Goal: Information Seeking & Learning: Learn about a topic

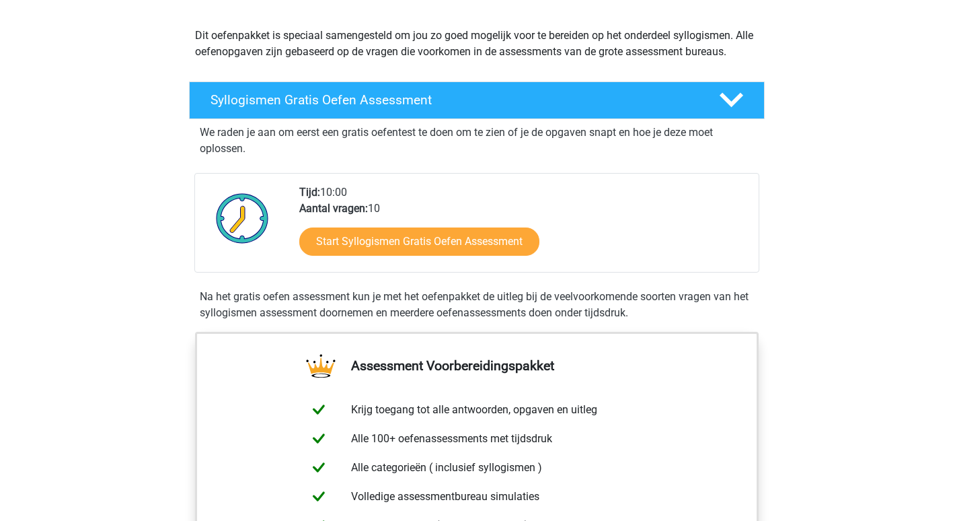
scroll to position [144, 0]
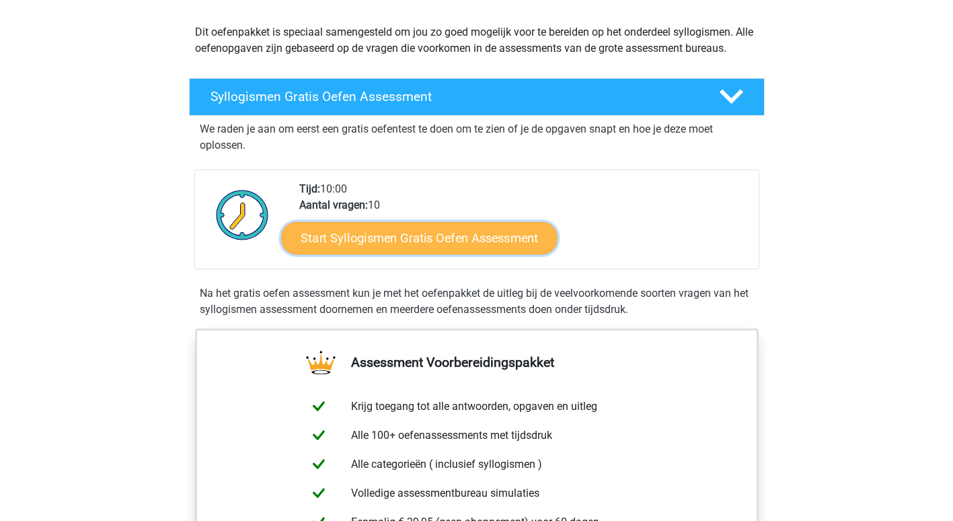
click at [495, 239] on link "Start Syllogismen Gratis Oefen Assessment" at bounding box center [419, 237] width 276 height 32
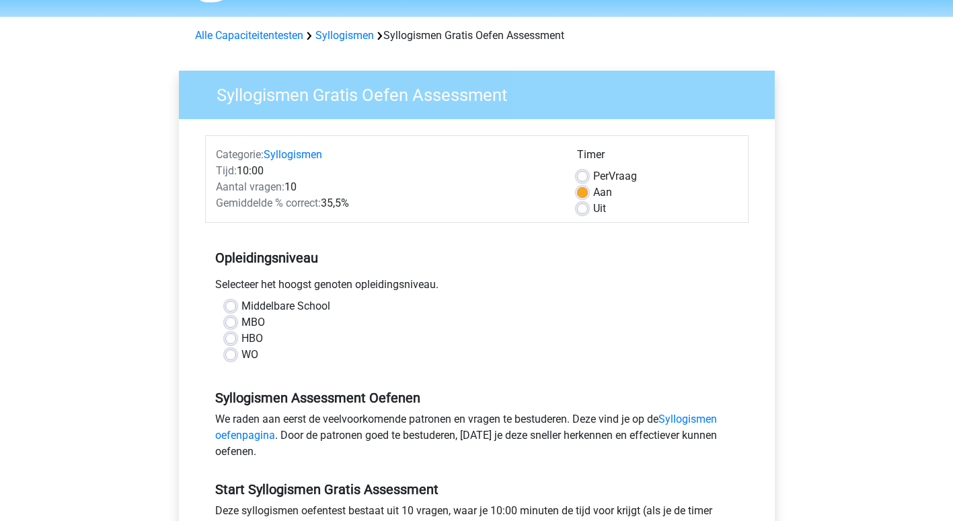
scroll to position [42, 0]
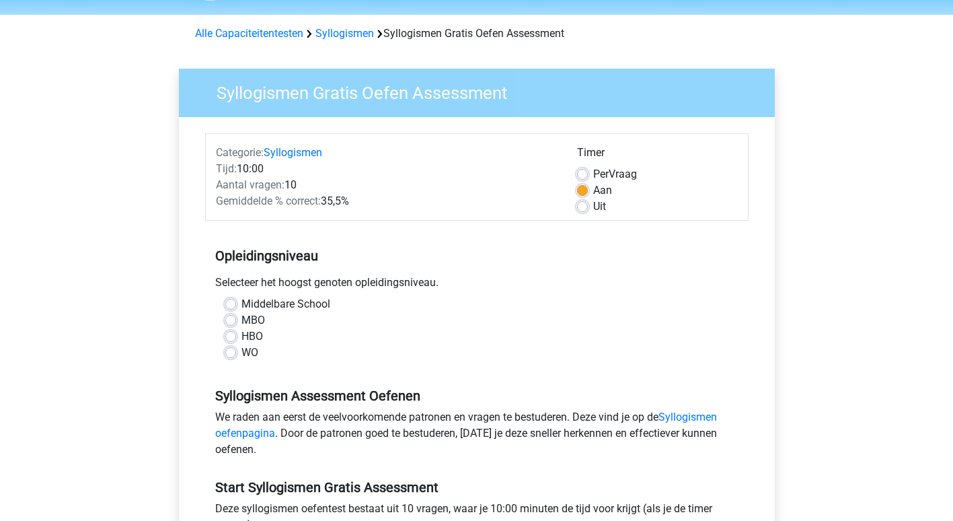
click at [241, 352] on label "WO" at bounding box center [249, 352] width 17 height 16
click at [235, 352] on input "WO" at bounding box center [230, 350] width 11 height 13
radio input "true"
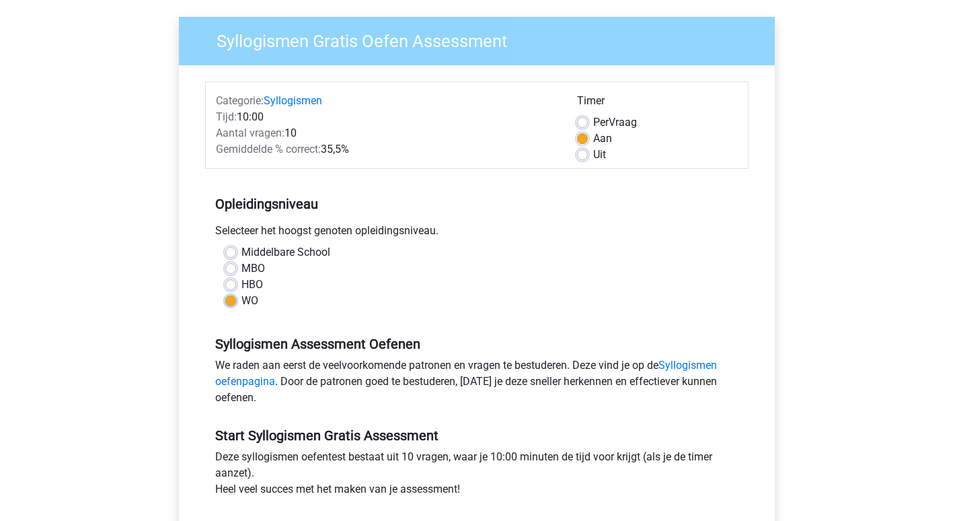
scroll to position [94, 0]
click at [593, 140] on label "Aan" at bounding box center [602, 138] width 19 height 16
click at [584, 140] on input "Aan" at bounding box center [582, 136] width 11 height 13
click at [593, 151] on label "Uit" at bounding box center [599, 154] width 13 height 16
click at [583, 151] on input "Uit" at bounding box center [582, 152] width 11 height 13
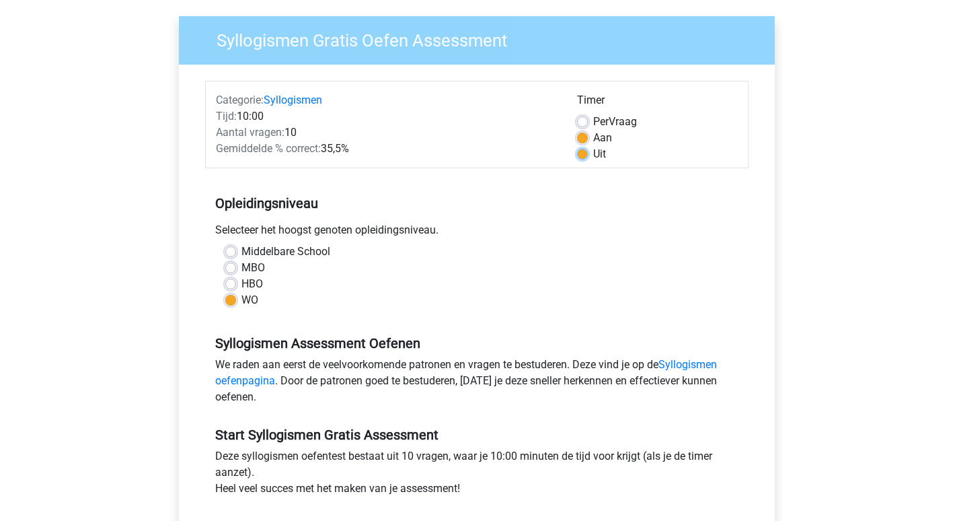
radio input "true"
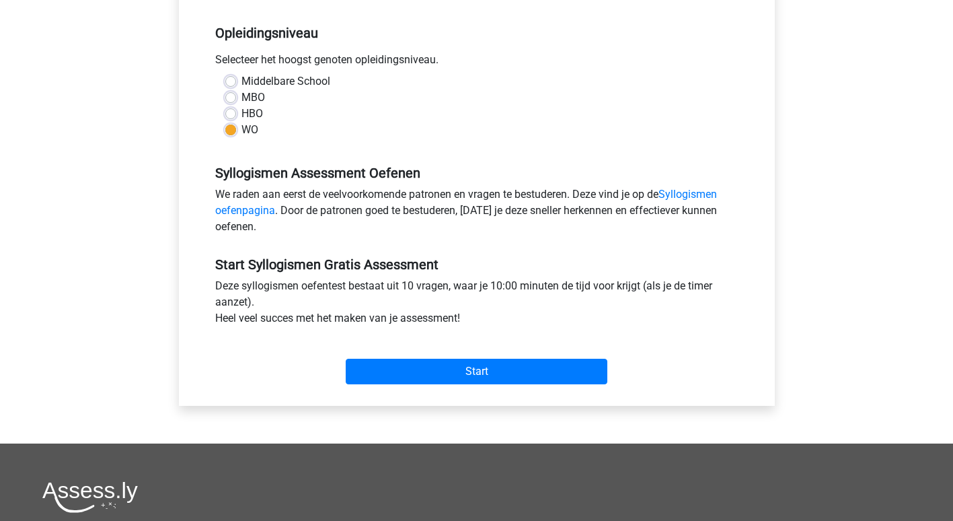
scroll to position [265, 0]
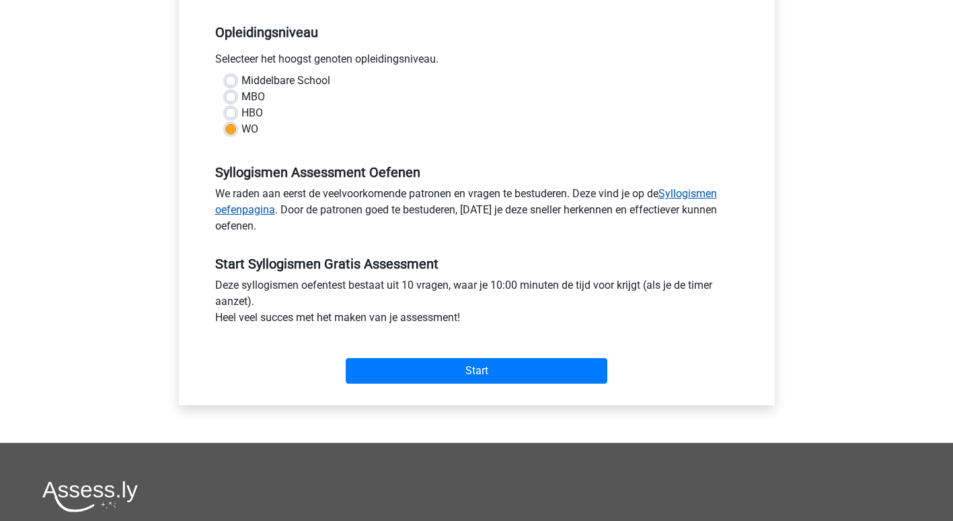
click at [681, 194] on link "Syllogismen oefenpagina" at bounding box center [466, 201] width 502 height 29
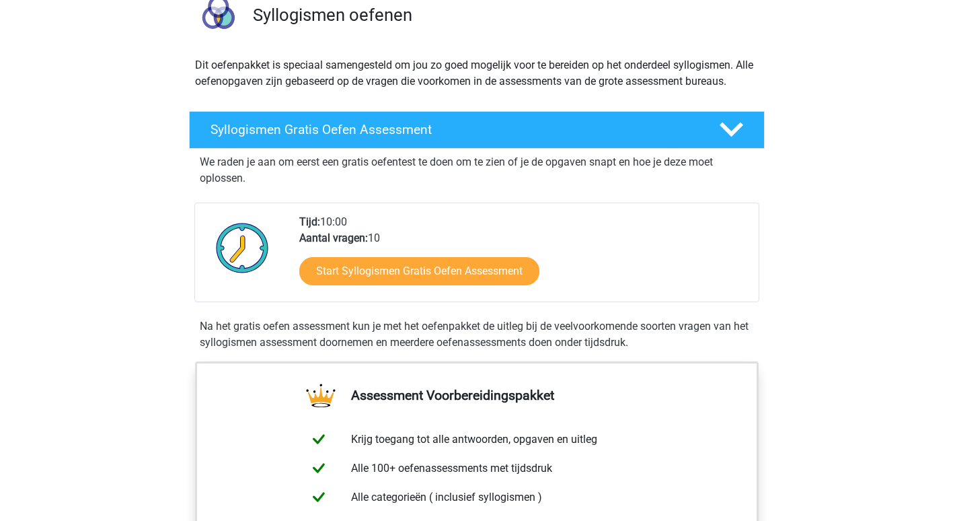
scroll to position [114, 0]
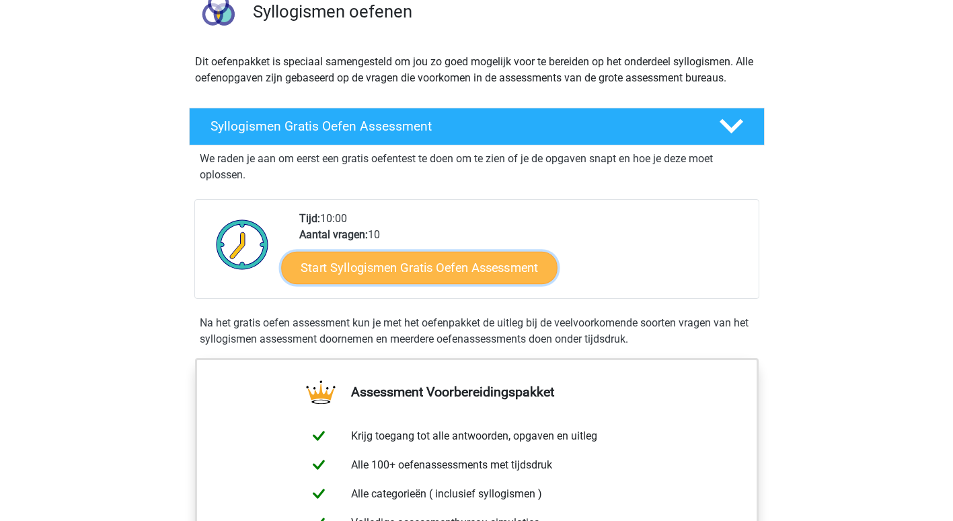
click at [473, 264] on link "Start Syllogismen Gratis Oefen Assessment" at bounding box center [419, 267] width 276 height 32
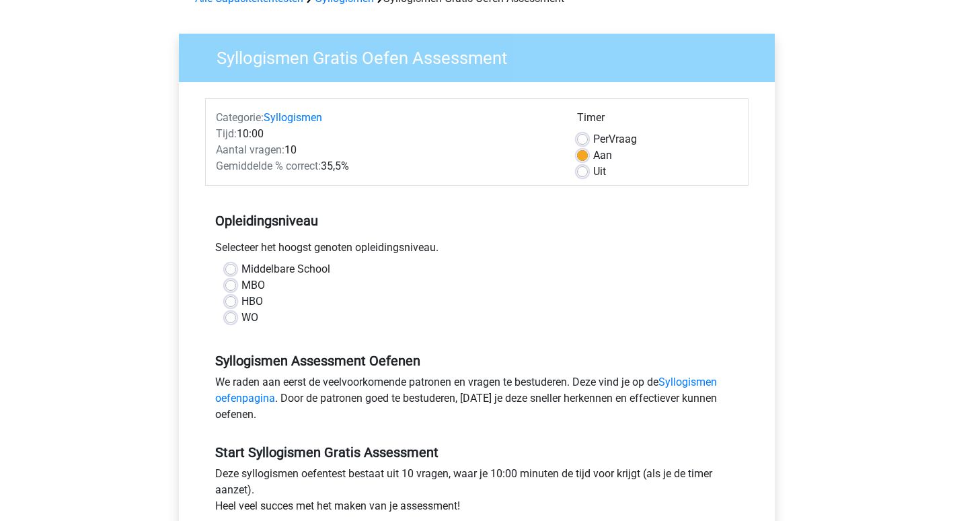
scroll to position [81, 0]
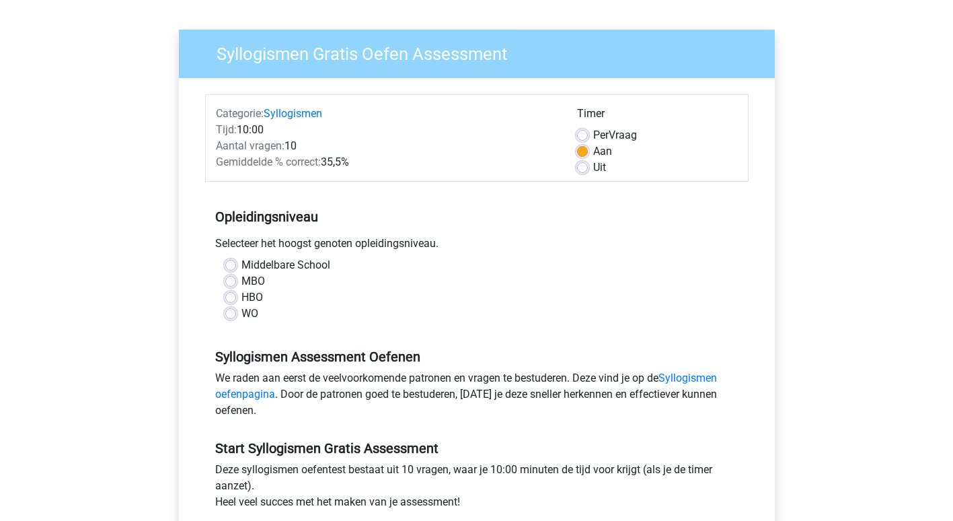
click at [241, 309] on label "WO" at bounding box center [249, 313] width 17 height 16
click at [235, 309] on input "WO" at bounding box center [230, 311] width 11 height 13
radio input "true"
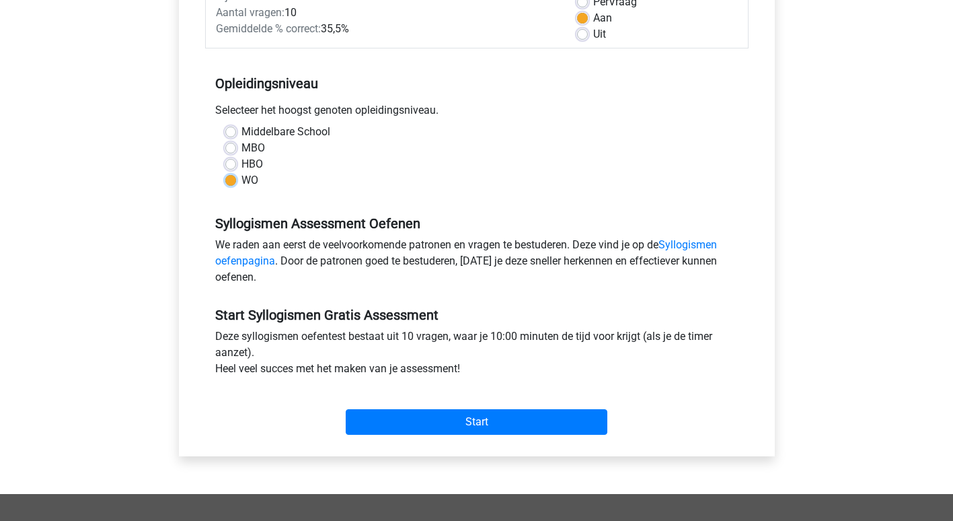
scroll to position [215, 0]
click at [692, 239] on link "Syllogismen oefenpagina" at bounding box center [466, 251] width 502 height 29
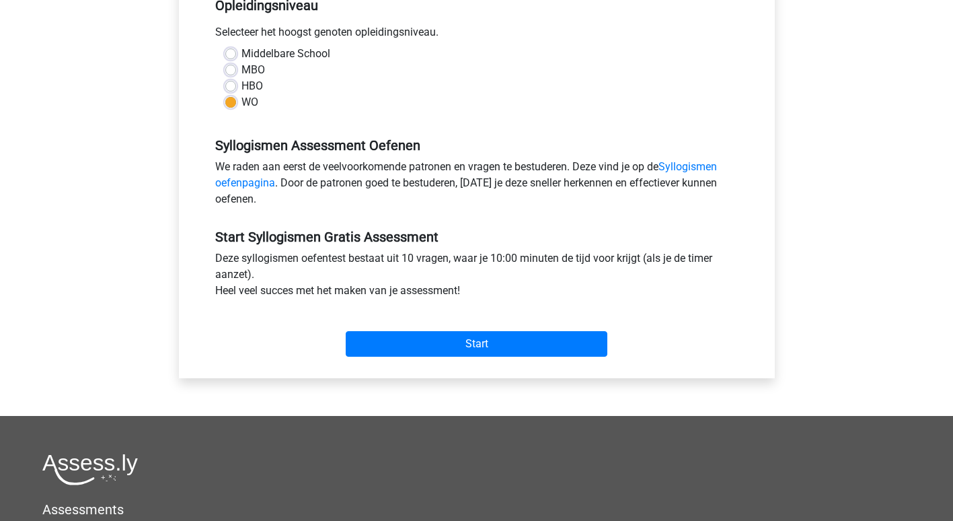
scroll to position [293, 0]
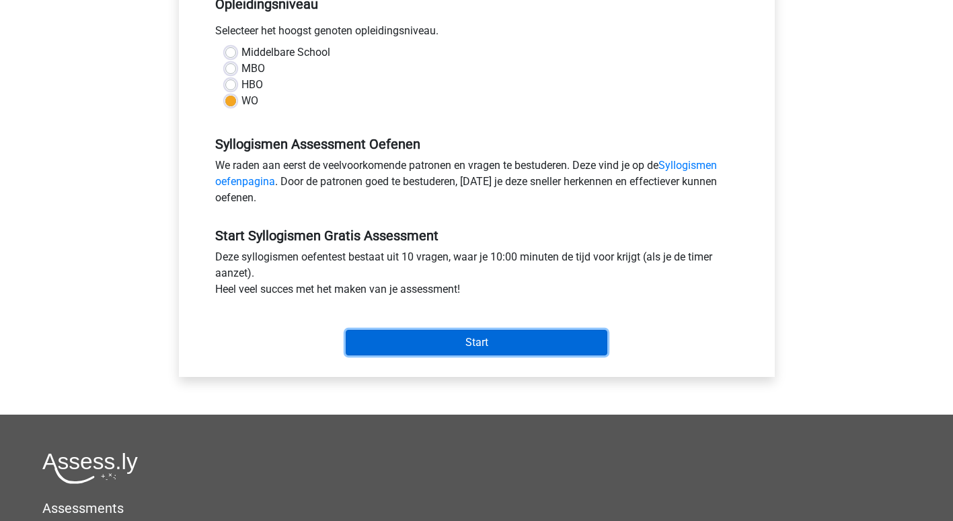
click at [436, 339] on input "Start" at bounding box center [477, 343] width 262 height 26
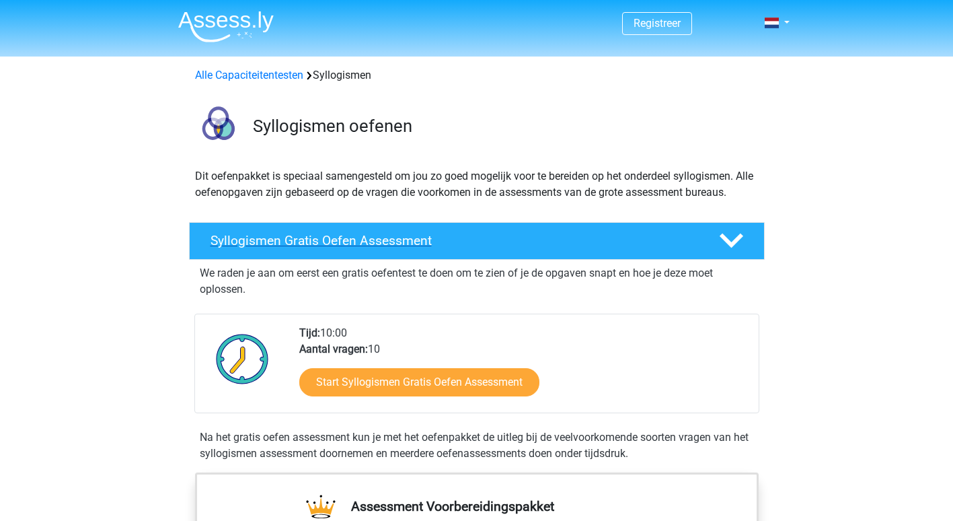
click at [403, 239] on h4 "Syllogismen Gratis Oefen Assessment" at bounding box center [453, 240] width 487 height 15
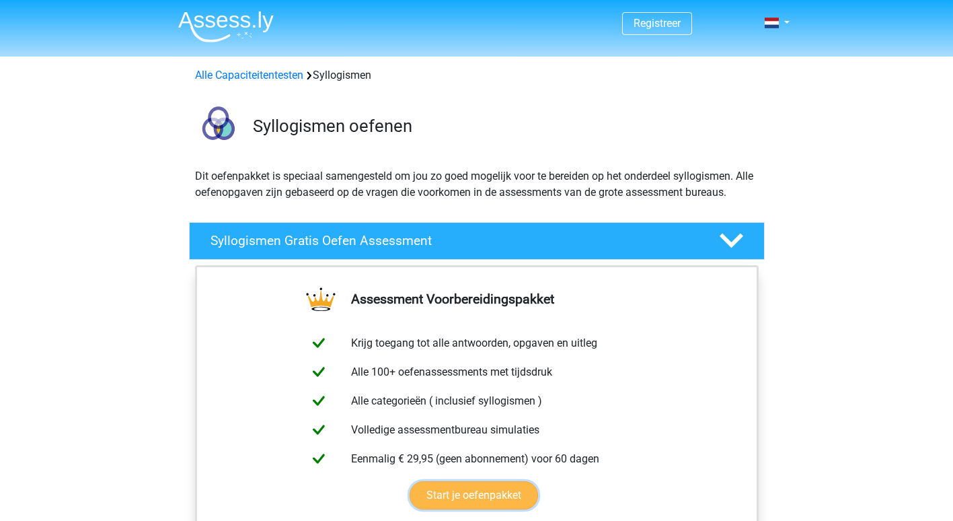
click at [492, 500] on link "Start je oefenpakket" at bounding box center [474, 495] width 128 height 28
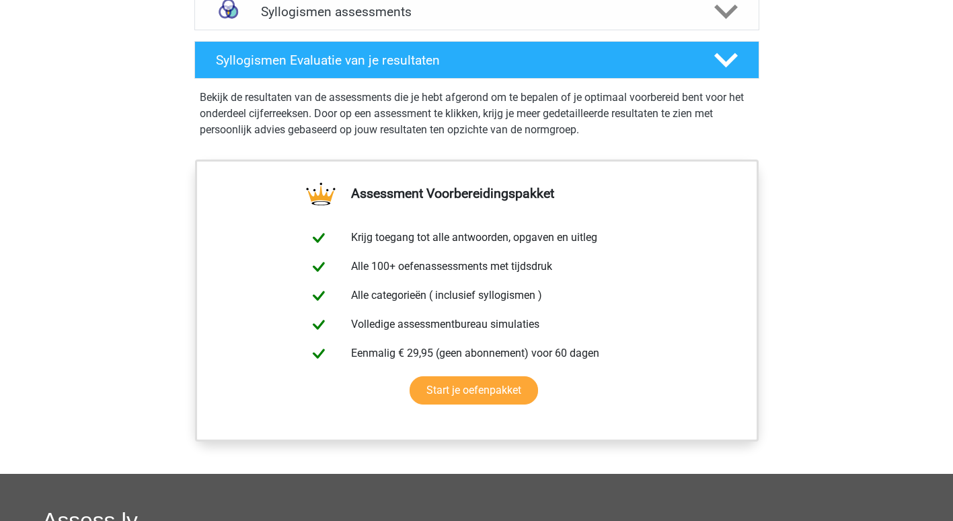
scroll to position [674, 0]
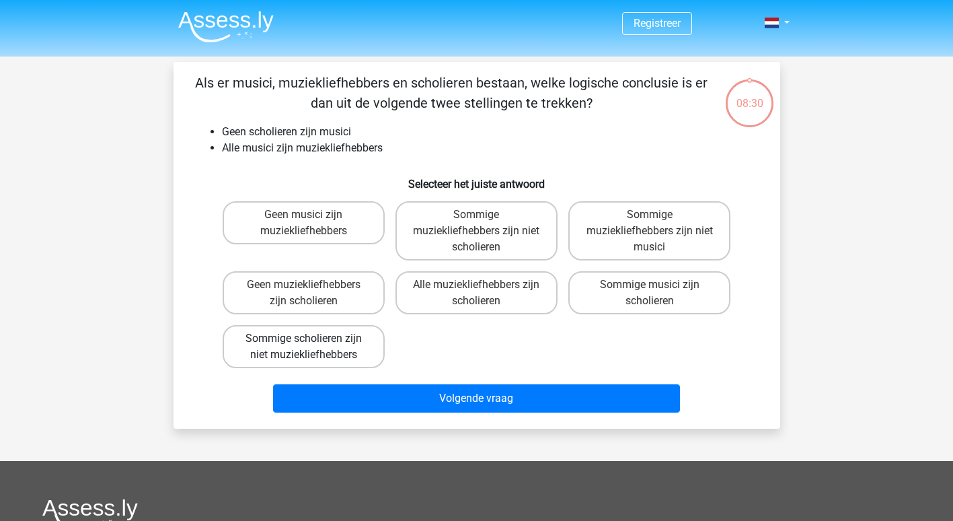
click at [326, 348] on label "Sommige scholieren zijn niet muziekliefhebbers" at bounding box center [304, 346] width 162 height 43
click at [312, 347] on input "Sommige scholieren zijn niet muziekliefhebbers" at bounding box center [307, 342] width 9 height 9
radio input "true"
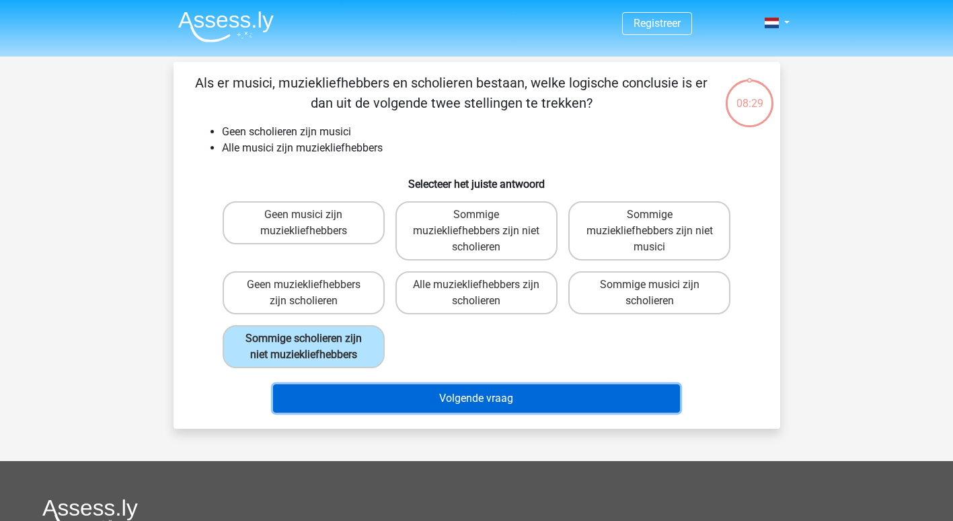
click at [473, 388] on button "Volgende vraag" at bounding box center [476, 398] width 407 height 28
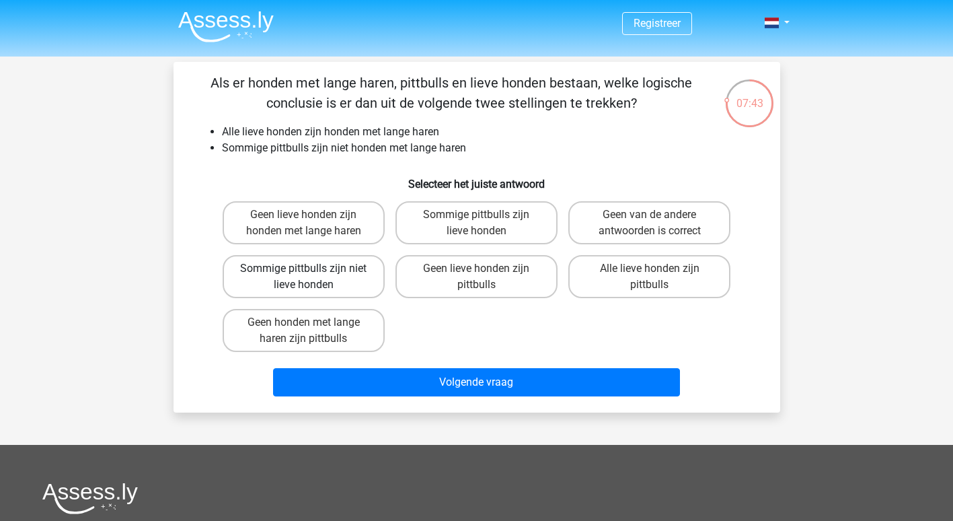
click at [320, 271] on label "Sommige pittbulls zijn niet lieve honden" at bounding box center [304, 276] width 162 height 43
click at [312, 271] on input "Sommige pittbulls zijn niet lieve honden" at bounding box center [307, 272] width 9 height 9
radio input "true"
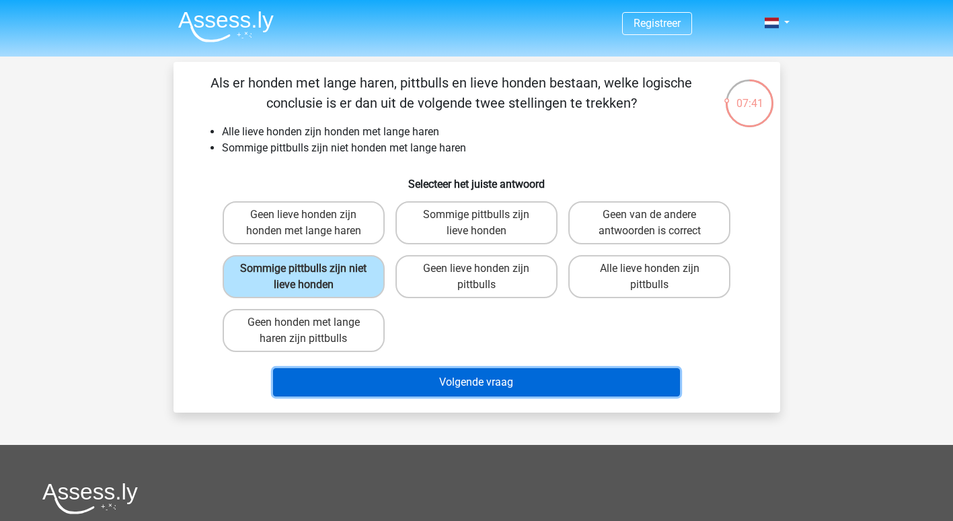
click at [458, 376] on button "Volgende vraag" at bounding box center [476, 382] width 407 height 28
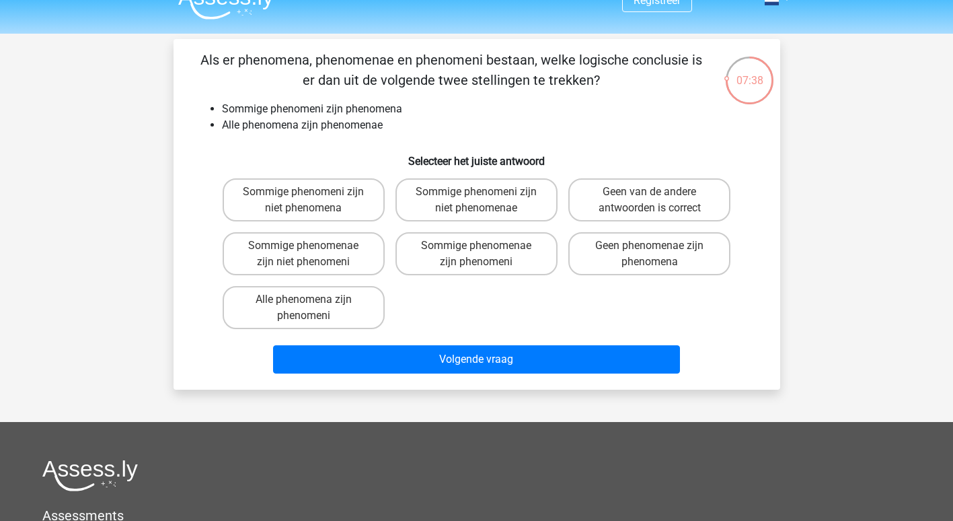
scroll to position [8, 0]
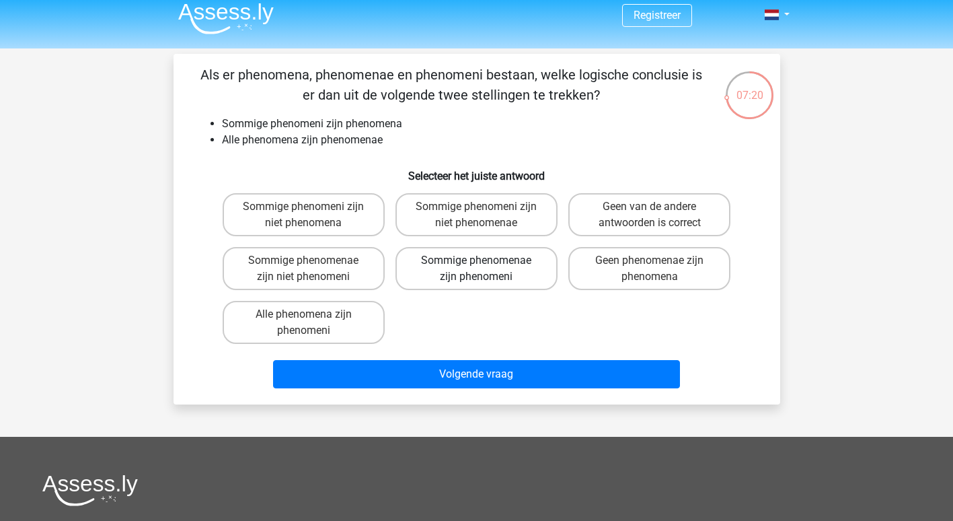
click at [434, 247] on label "Sommige phenomenae zijn phenomeni" at bounding box center [476, 268] width 162 height 43
click at [476, 260] on input "Sommige phenomenae zijn phenomeni" at bounding box center [480, 264] width 9 height 9
radio input "true"
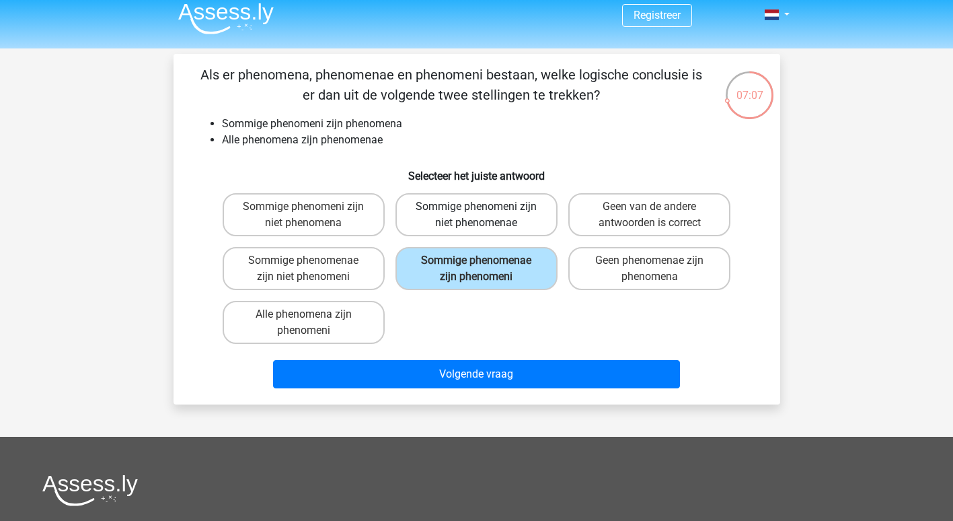
click at [510, 215] on label "Sommige phenomeni zijn niet phenomenae" at bounding box center [476, 214] width 162 height 43
click at [485, 215] on input "Sommige phenomeni zijn niet phenomenae" at bounding box center [480, 210] width 9 height 9
radio input "true"
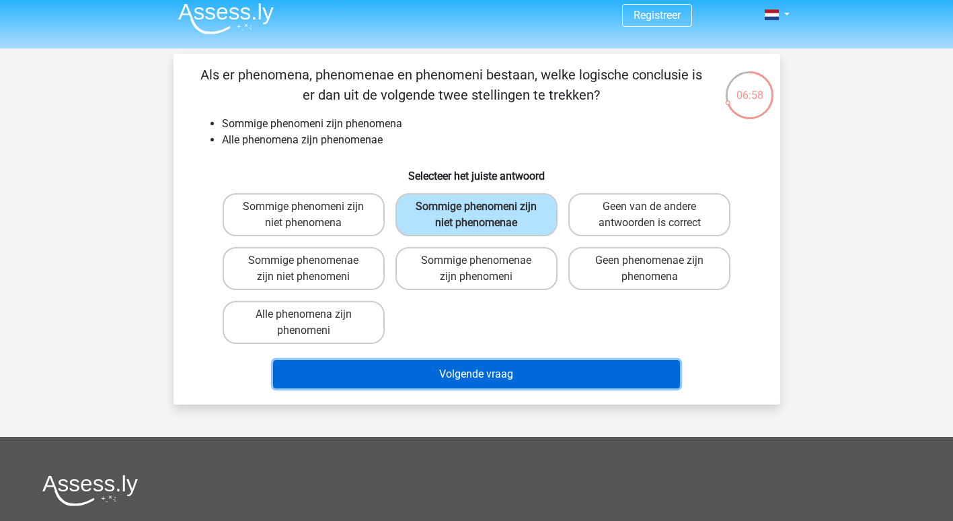
click at [506, 373] on button "Volgende vraag" at bounding box center [476, 374] width 407 height 28
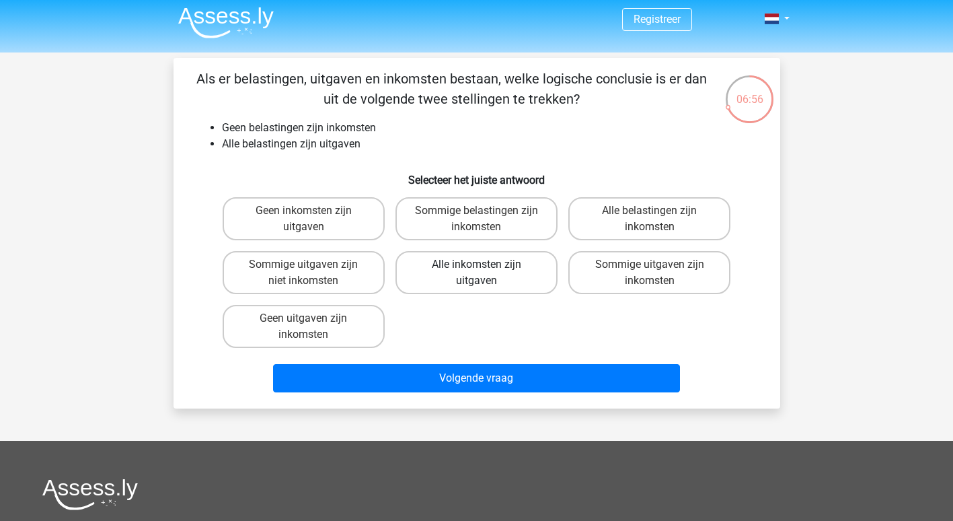
scroll to position [3, 0]
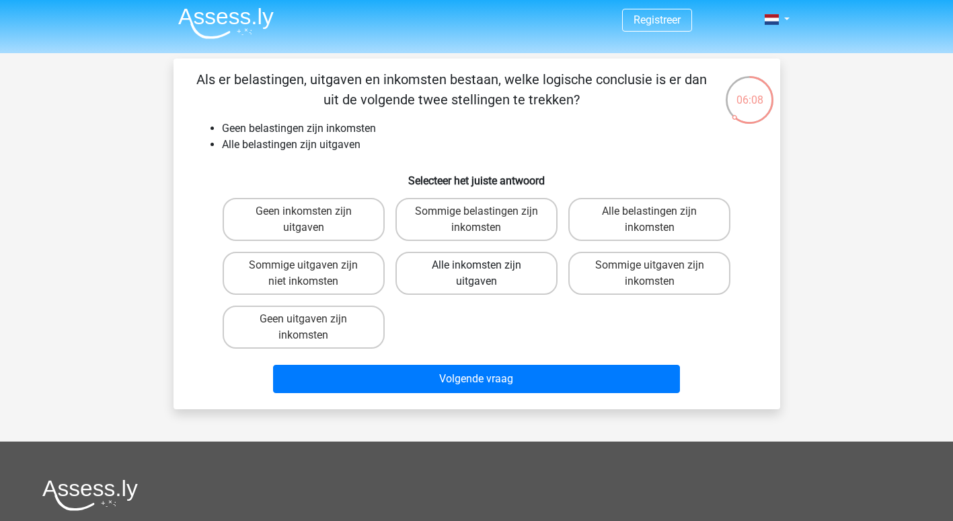
click at [489, 274] on label "Alle inkomsten zijn uitgaven" at bounding box center [476, 273] width 162 height 43
click at [485, 274] on input "Alle inkomsten zijn uitgaven" at bounding box center [480, 269] width 9 height 9
radio input "true"
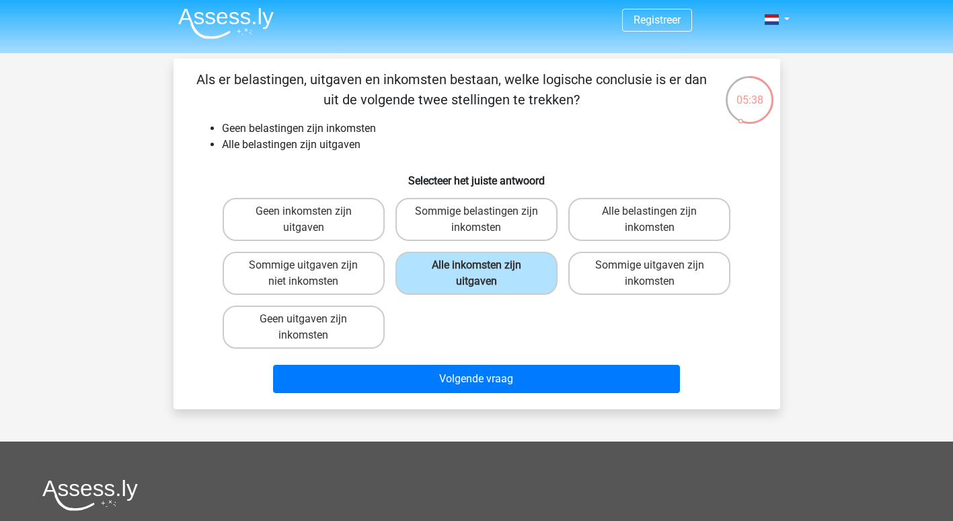
click at [340, 194] on div "Geen inkomsten zijn uitgaven" at bounding box center [303, 219] width 173 height 54
click at [644, 276] on label "Sommige uitgaven zijn inkomsten" at bounding box center [649, 273] width 162 height 43
click at [650, 274] on input "Sommige uitgaven zijn inkomsten" at bounding box center [654, 269] width 9 height 9
radio input "true"
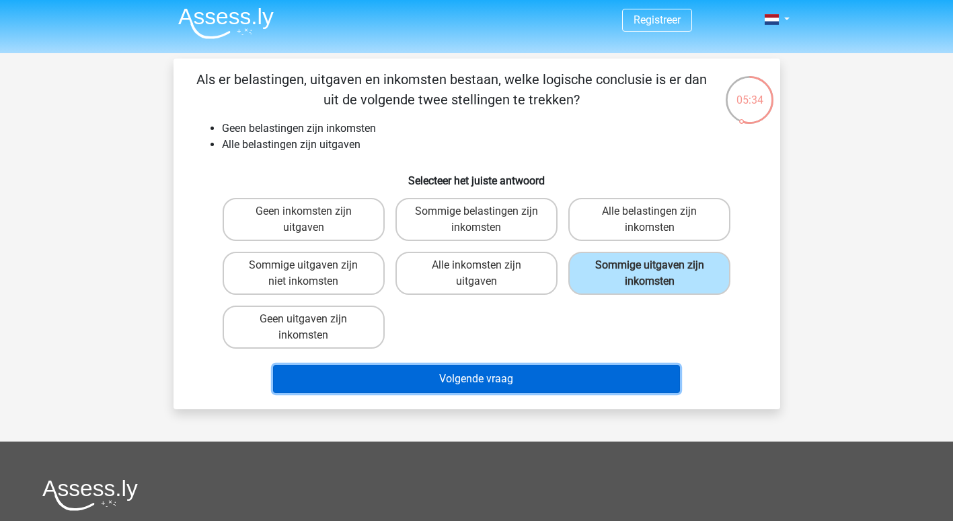
click at [549, 375] on button "Volgende vraag" at bounding box center [476, 378] width 407 height 28
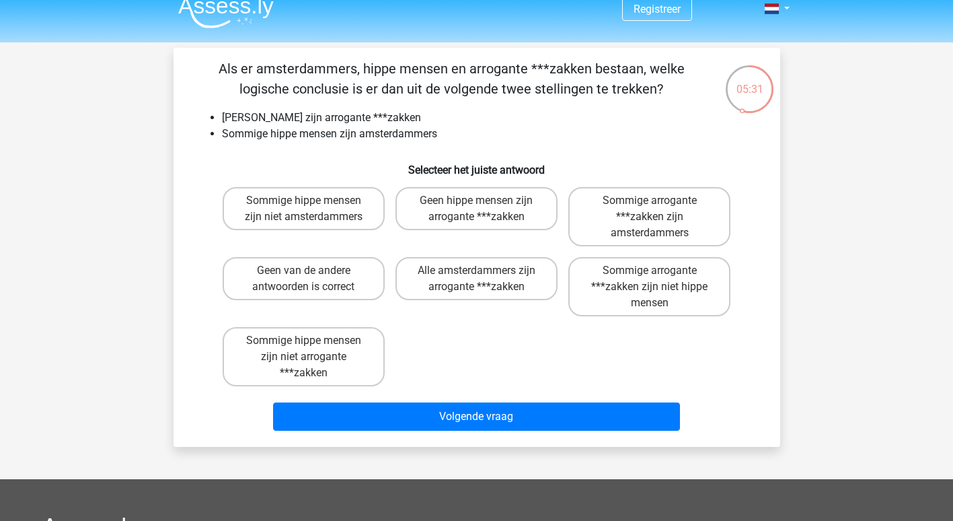
scroll to position [0, 0]
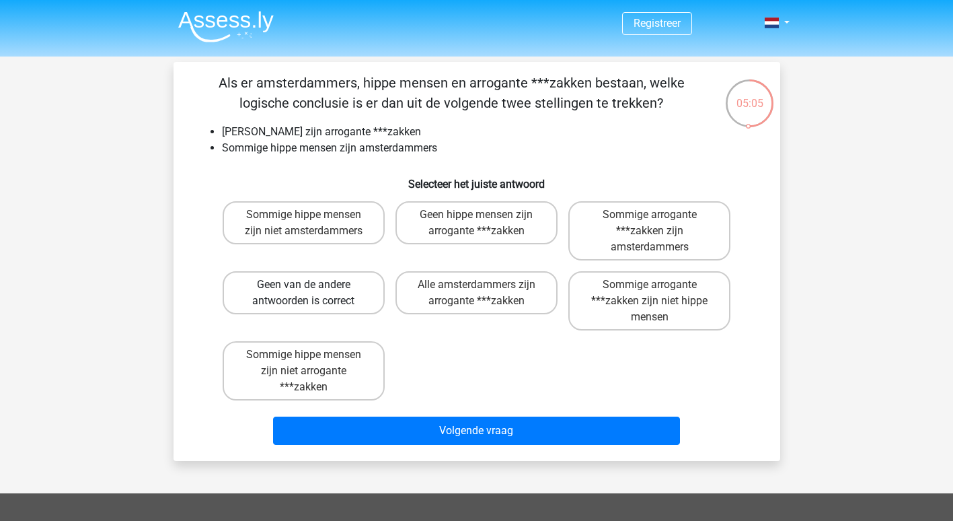
click at [330, 295] on label "Geen van de andere antwoorden is correct" at bounding box center [304, 292] width 162 height 43
click at [312, 293] on input "Geen van de andere antwoorden is correct" at bounding box center [307, 288] width 9 height 9
radio input "true"
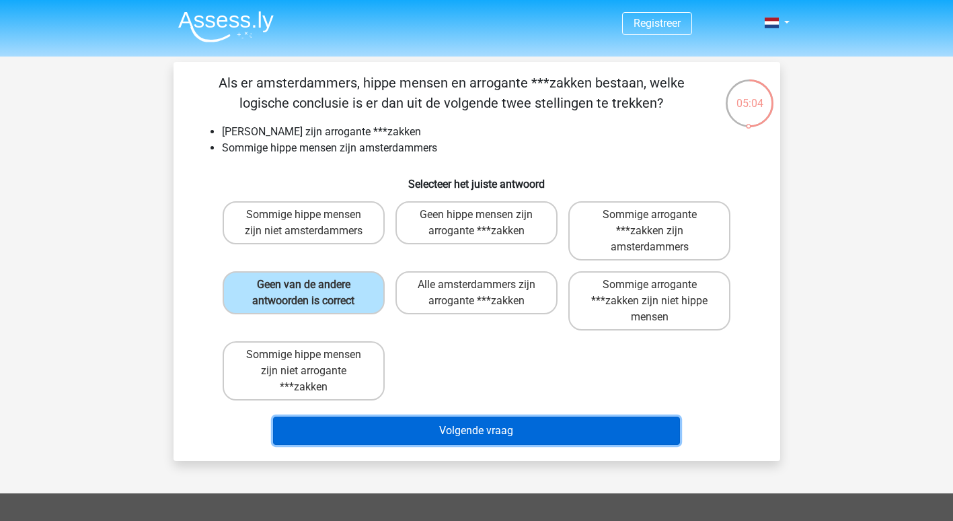
click at [463, 435] on button "Volgende vraag" at bounding box center [476, 430] width 407 height 28
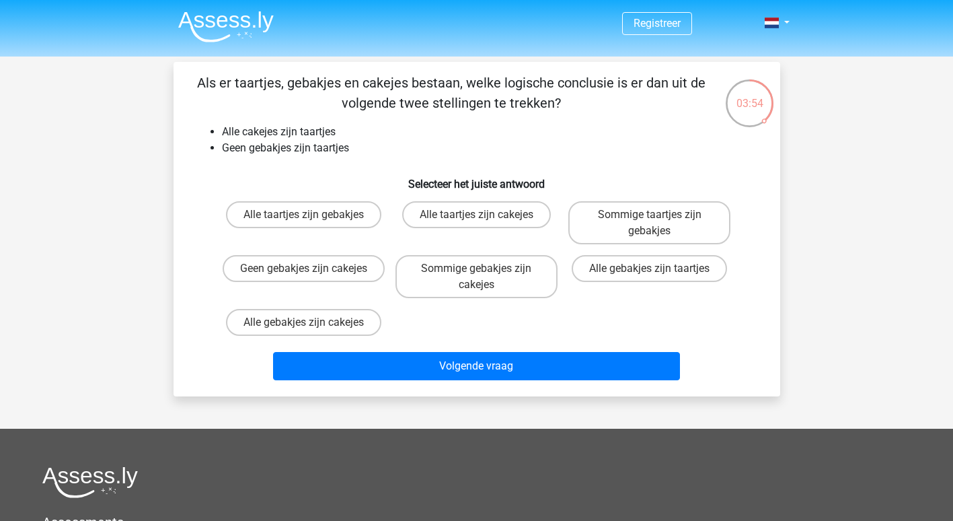
click at [481, 215] on input "Alle taartjes zijn cakejes" at bounding box center [480, 219] width 9 height 9
radio input "true"
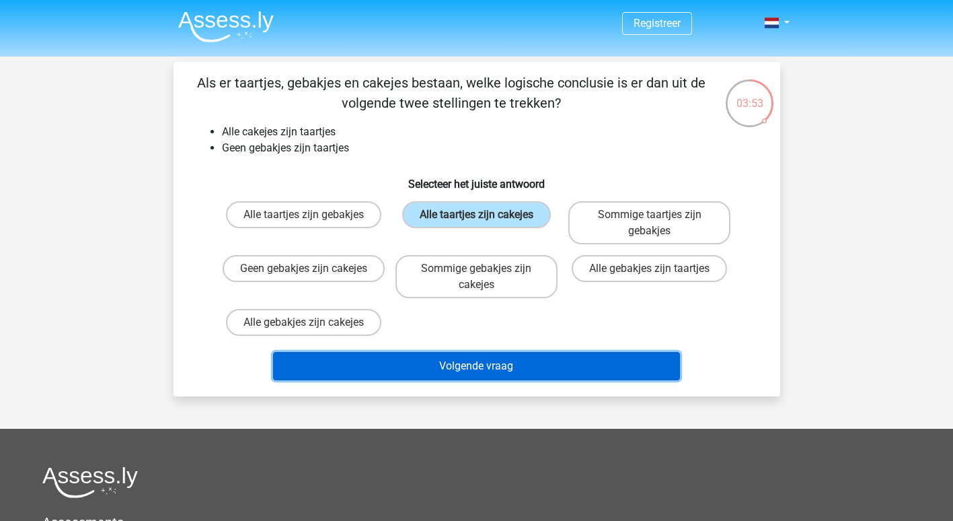
click at [491, 367] on button "Volgende vraag" at bounding box center [476, 366] width 407 height 28
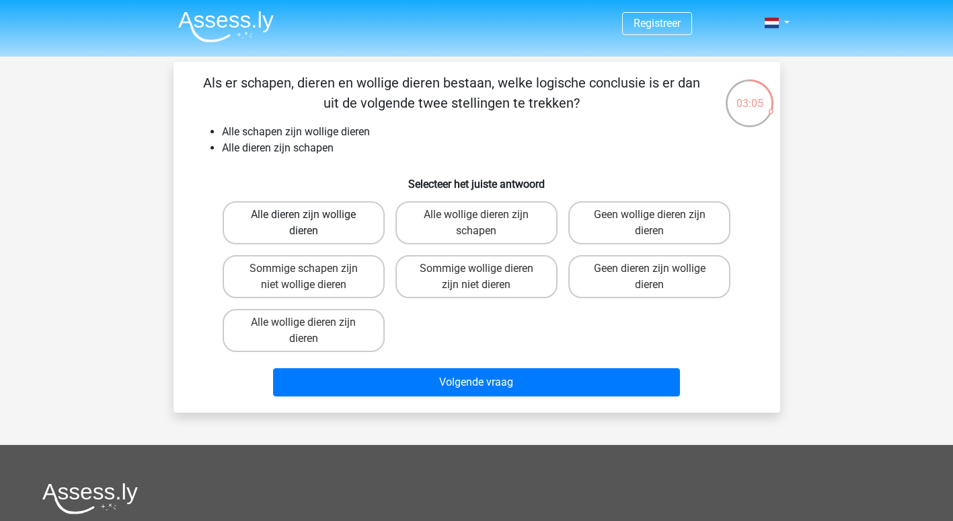
click at [319, 217] on label "Alle dieren zijn wollige dieren" at bounding box center [304, 222] width 162 height 43
click at [312, 217] on input "Alle dieren zijn wollige dieren" at bounding box center [307, 219] width 9 height 9
radio input "true"
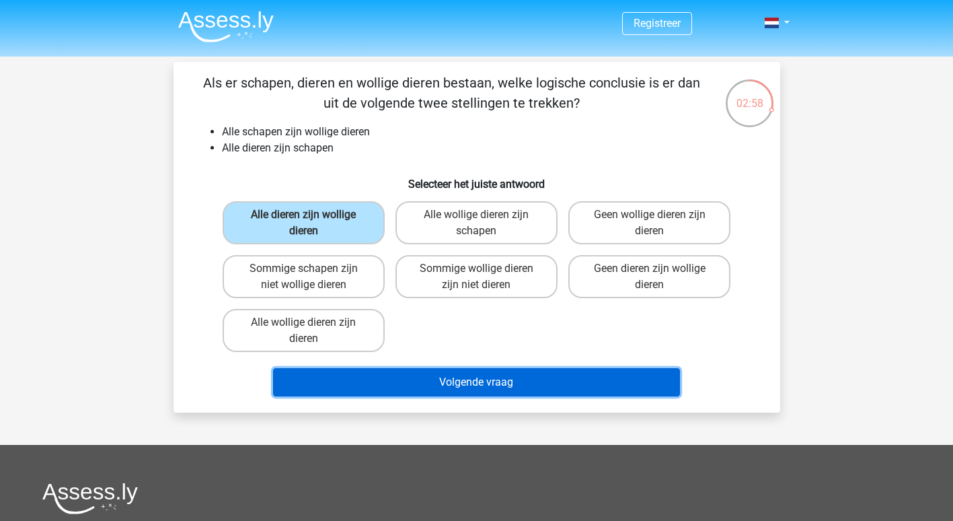
click at [462, 378] on button "Volgende vraag" at bounding box center [476, 382] width 407 height 28
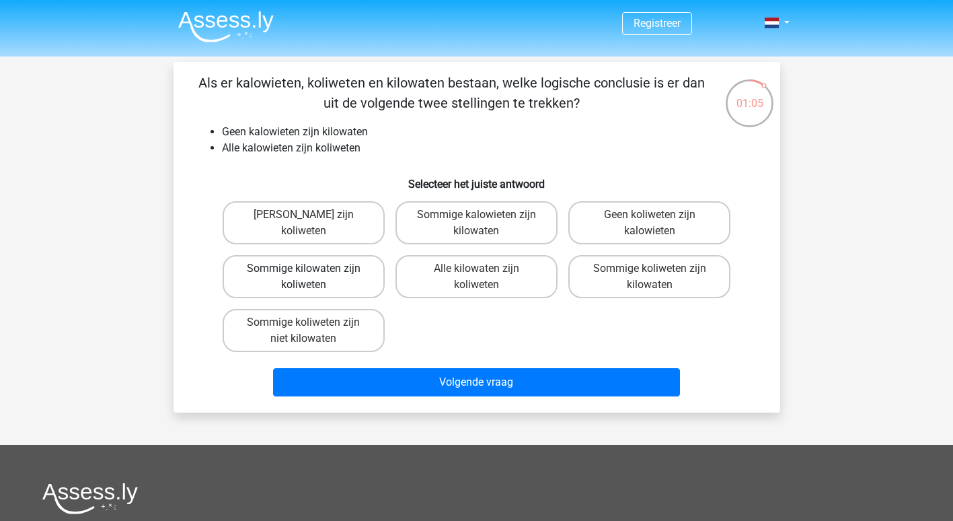
click at [344, 270] on label "Sommige kilowaten zijn koliweten" at bounding box center [304, 276] width 162 height 43
click at [312, 270] on input "Sommige kilowaten zijn koliweten" at bounding box center [307, 272] width 9 height 9
radio input "true"
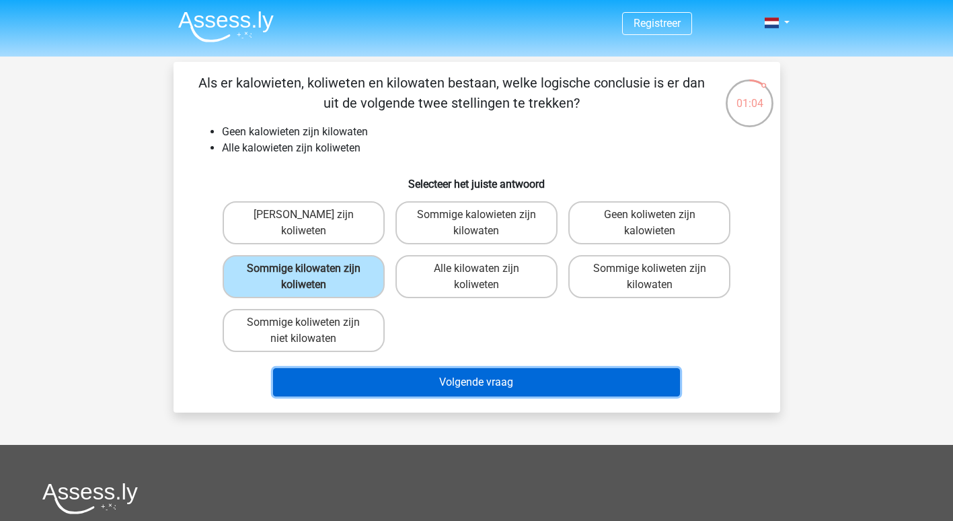
click at [447, 378] on button "Volgende vraag" at bounding box center [476, 382] width 407 height 28
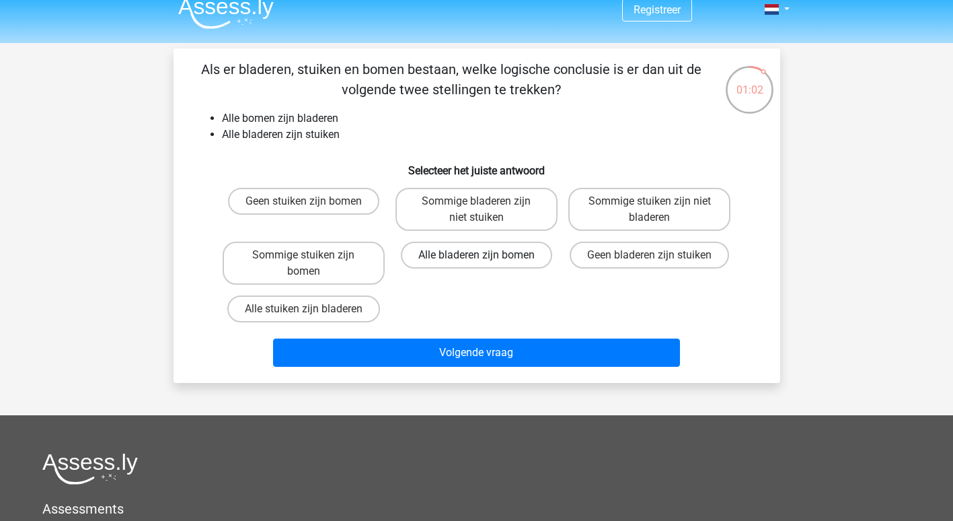
scroll to position [9, 0]
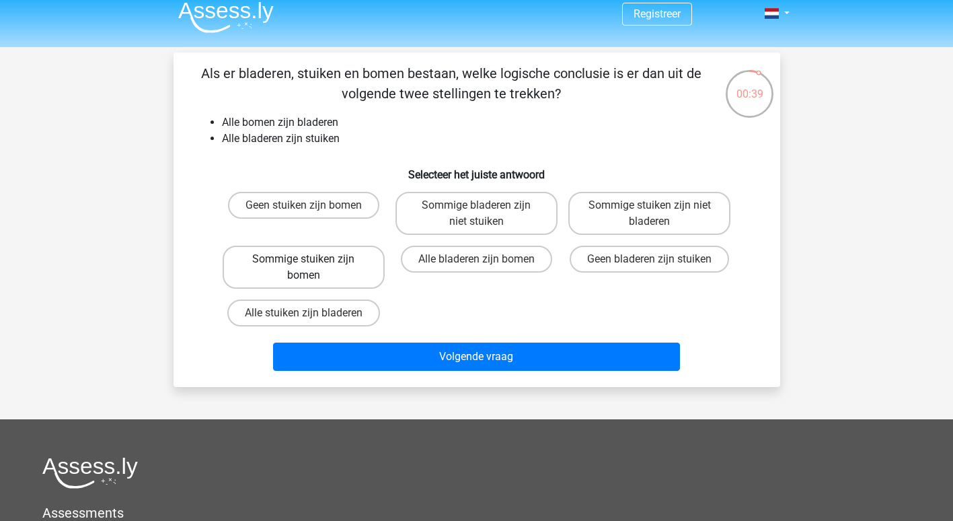
click at [325, 265] on label "Sommige stuiken zijn bomen" at bounding box center [304, 266] width 162 height 43
click at [312, 265] on input "Sommige stuiken zijn bomen" at bounding box center [307, 263] width 9 height 9
radio input "true"
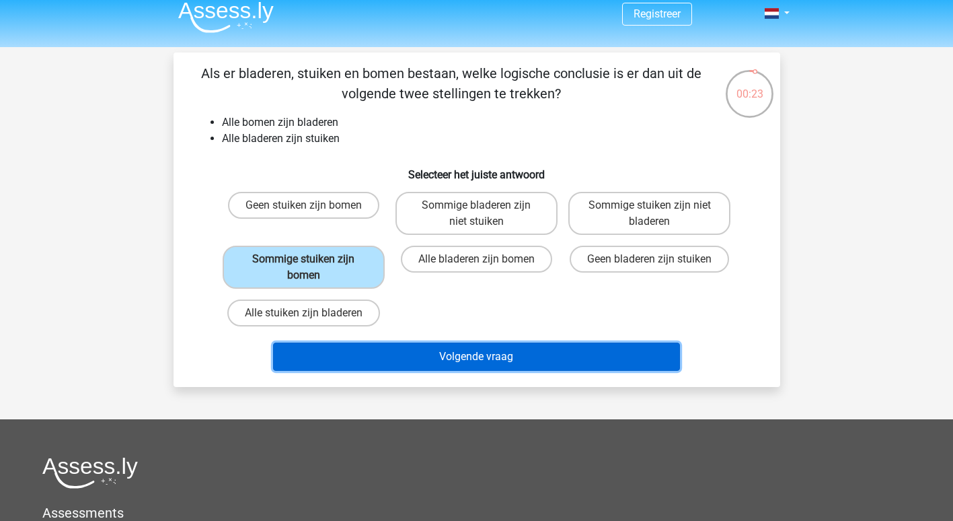
click at [477, 353] on button "Volgende vraag" at bounding box center [476, 356] width 407 height 28
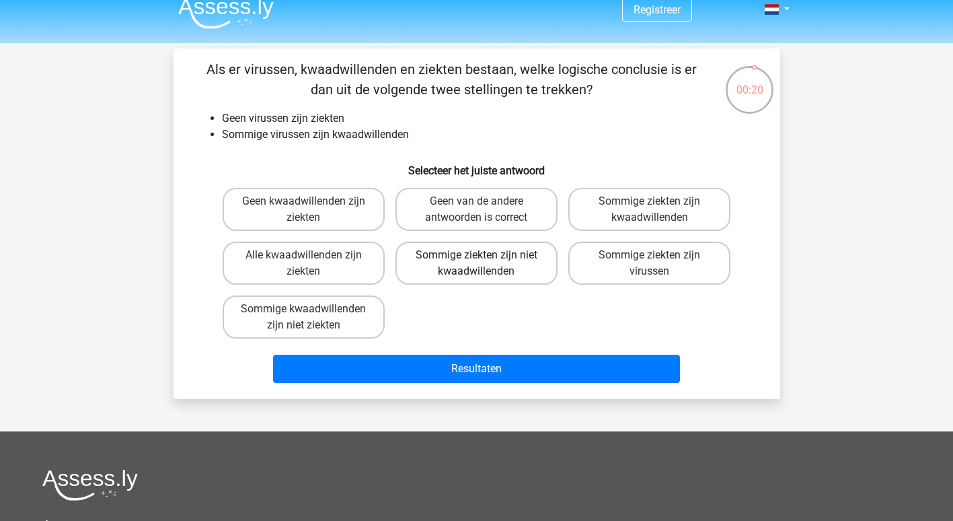
scroll to position [13, 0]
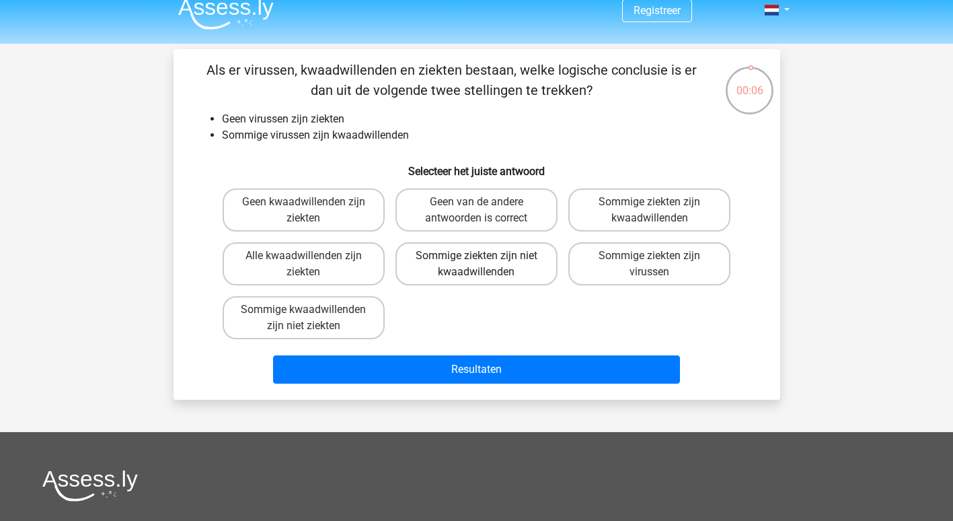
click at [459, 236] on div "Geen van de andere antwoorden is correct" at bounding box center [476, 210] width 173 height 54
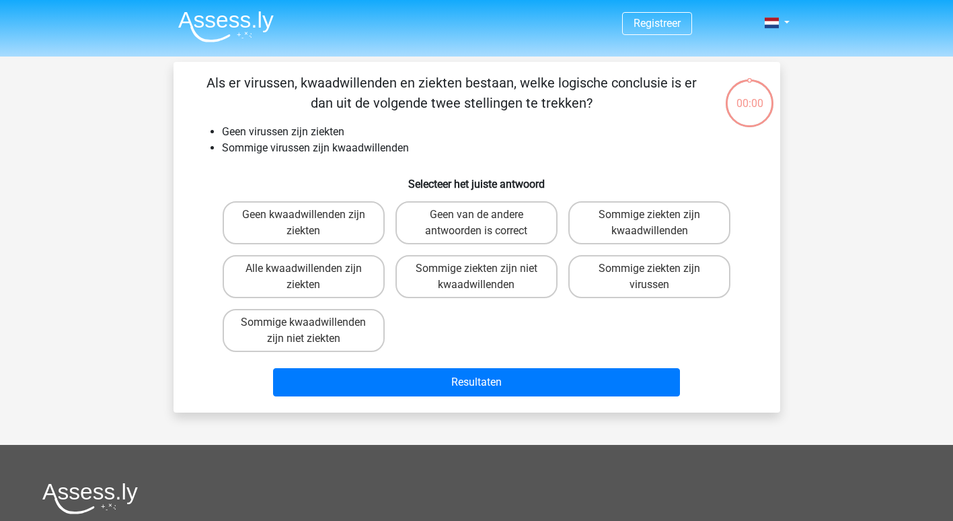
scroll to position [13, 0]
